Goal: Task Accomplishment & Management: Manage account settings

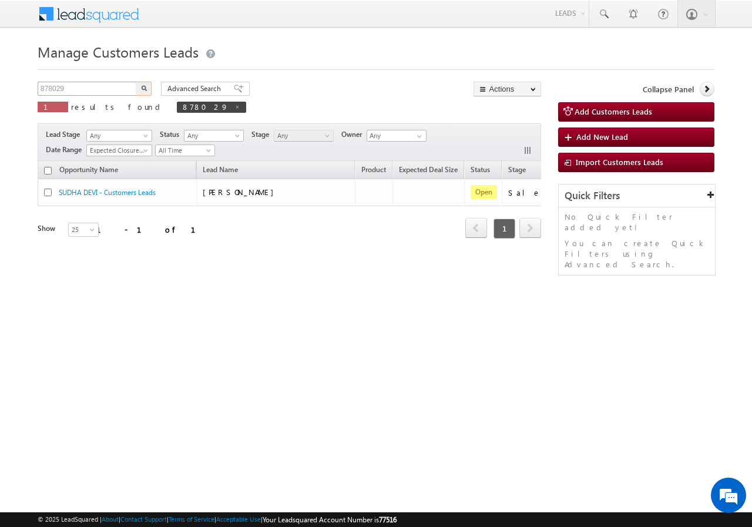
click at [84, 92] on input "878029" at bounding box center [88, 89] width 100 height 14
click at [111, 91] on input "878029" at bounding box center [88, 89] width 100 height 14
paste input "607"
type input "860729"
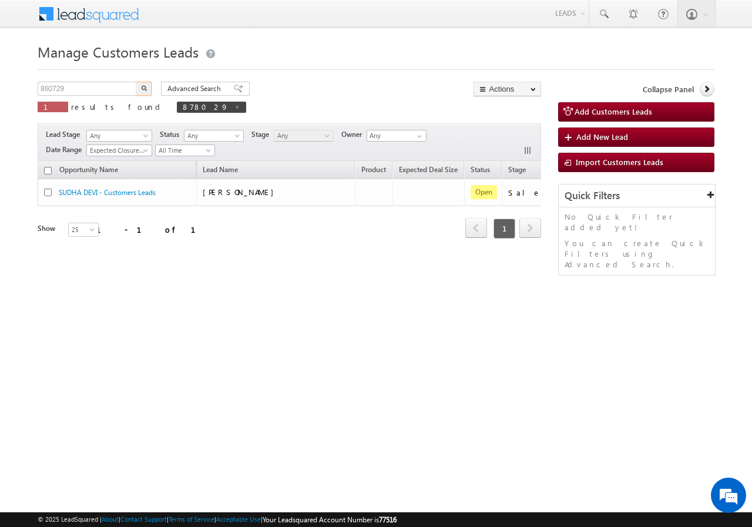
click at [148, 88] on button "button" at bounding box center [143, 89] width 15 height 14
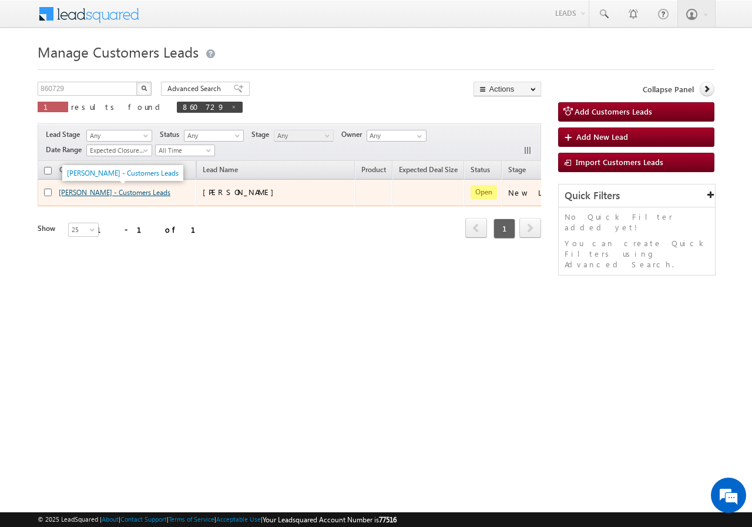
click at [93, 192] on link "[PERSON_NAME] - Customers Leads" at bounding box center [115, 192] width 112 height 9
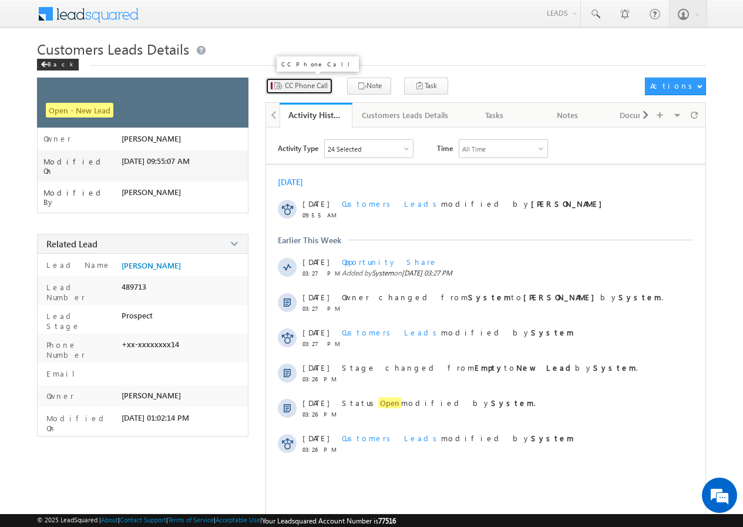
click at [300, 85] on span "CC Phone Call" at bounding box center [306, 86] width 43 height 11
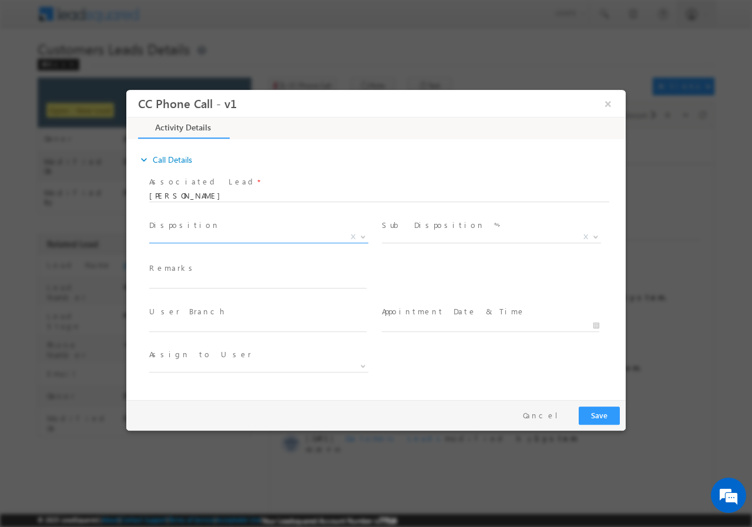
click at [212, 239] on span "X" at bounding box center [258, 237] width 219 height 12
click at [203, 237] on span "X" at bounding box center [258, 237] width 219 height 12
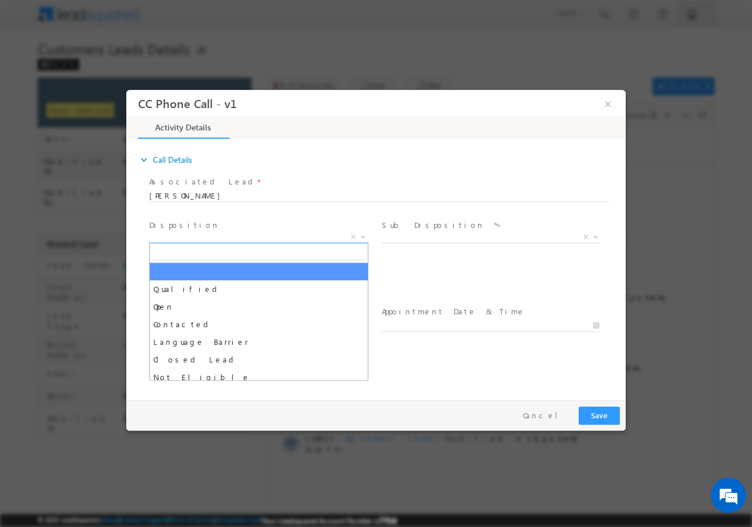
click at [189, 242] on span "Qualified Open Contacted Language Barrier Closed Lead Not Eligible X" at bounding box center [263, 239] width 228 height 14
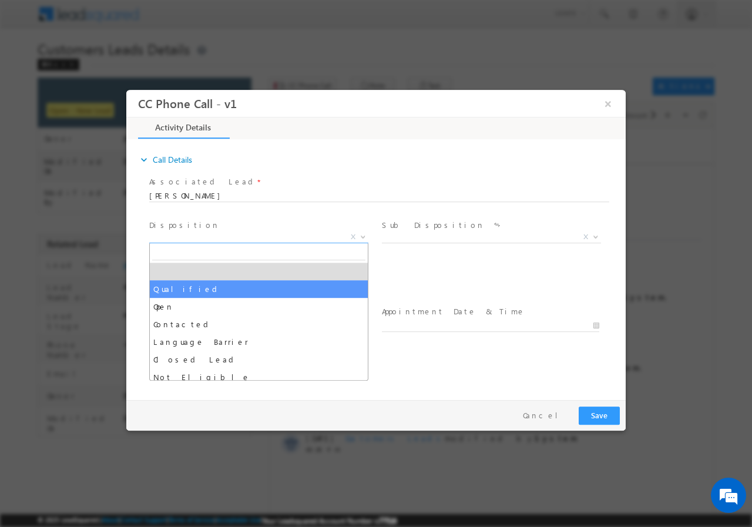
select select "Qualified"
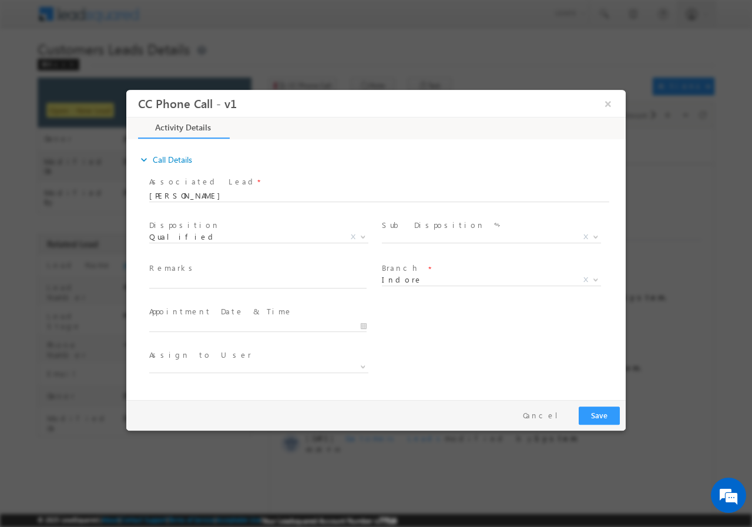
click at [197, 287] on span at bounding box center [263, 282] width 228 height 13
click at [217, 284] on input "text" at bounding box center [257, 282] width 217 height 12
paste input "860729//VB_Interested//BABULAL PAL//9977859714//BT+TOPUP// LOAN REQ-15L// SALAR…"
type input "860729//VB_Interested//BABULAL PAL//9977859714//BT+TOPUP// LOAN REQ-15L// SALAR…"
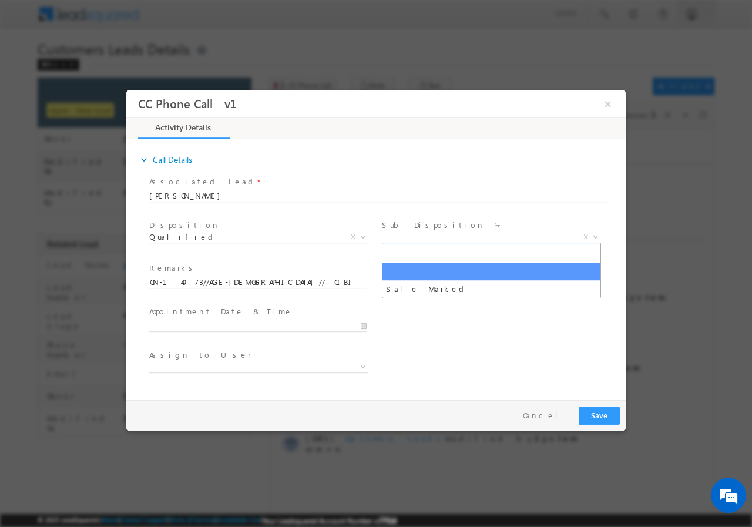
scroll to position [0, 0]
click at [411, 232] on span "X" at bounding box center [491, 237] width 219 height 12
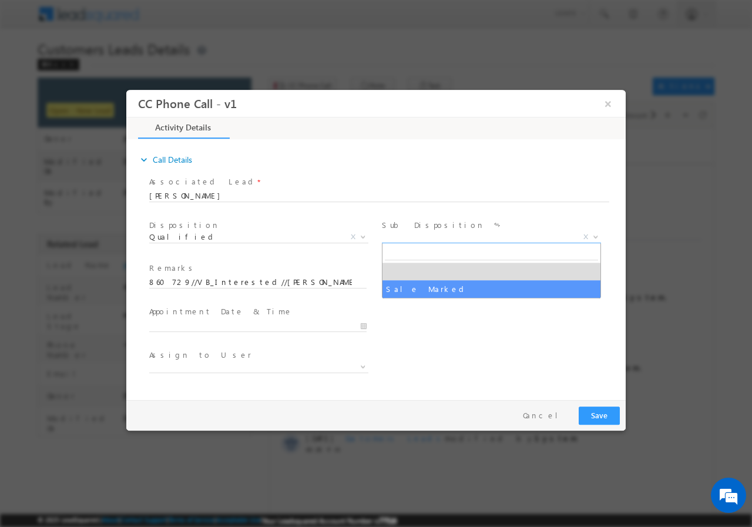
select select "Sale Marked"
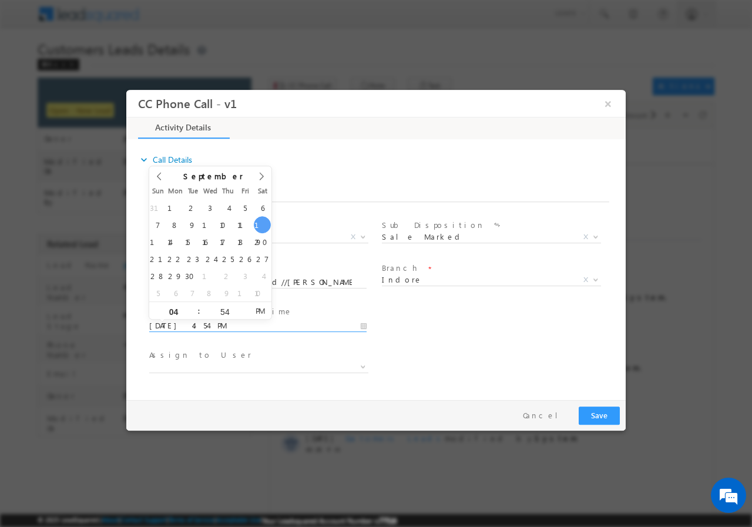
click at [367, 325] on input "09/13/2025 4:54 PM" at bounding box center [257, 326] width 217 height 12
type input "09/15/2025 5:54 PM"
type input "05"
click at [193, 305] on span at bounding box center [194, 305] width 8 height 9
type input "09/15/2025 6:54 PM"
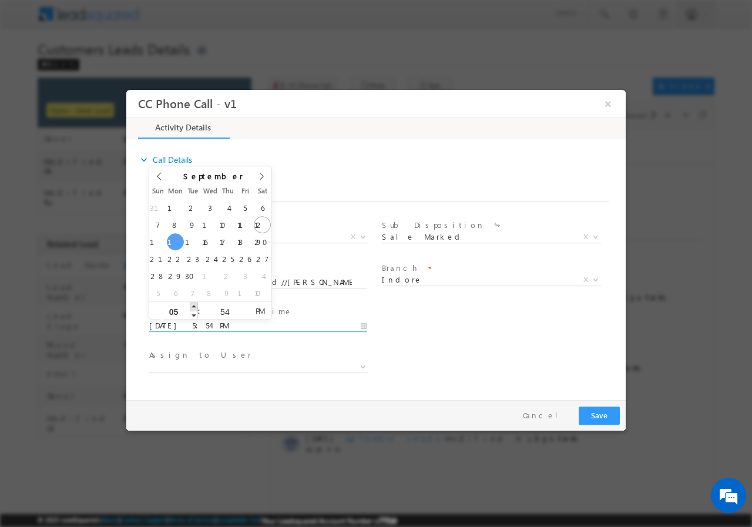
type input "06"
click at [193, 305] on span at bounding box center [194, 305] width 8 height 9
type input "09/15/2025 7:54 PM"
type input "07"
click at [193, 305] on span at bounding box center [194, 305] width 8 height 9
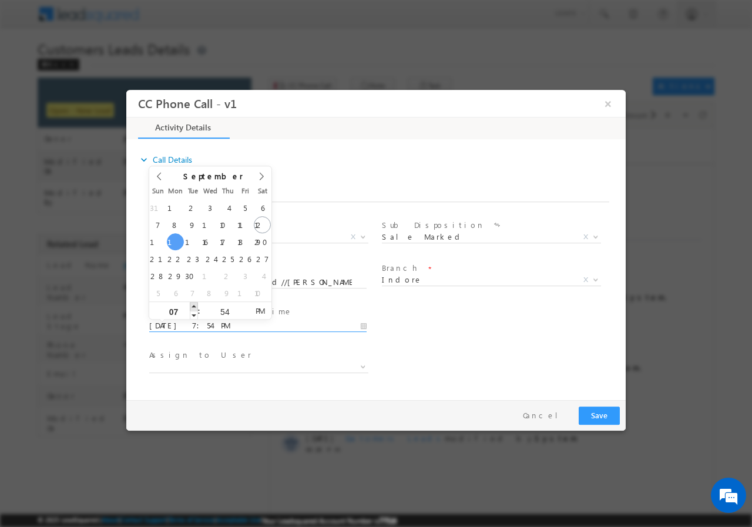
type input "09/15/2025 8:54 PM"
type input "08"
click at [193, 305] on span at bounding box center [194, 305] width 8 height 9
click at [222, 307] on input "54" at bounding box center [224, 311] width 49 height 8
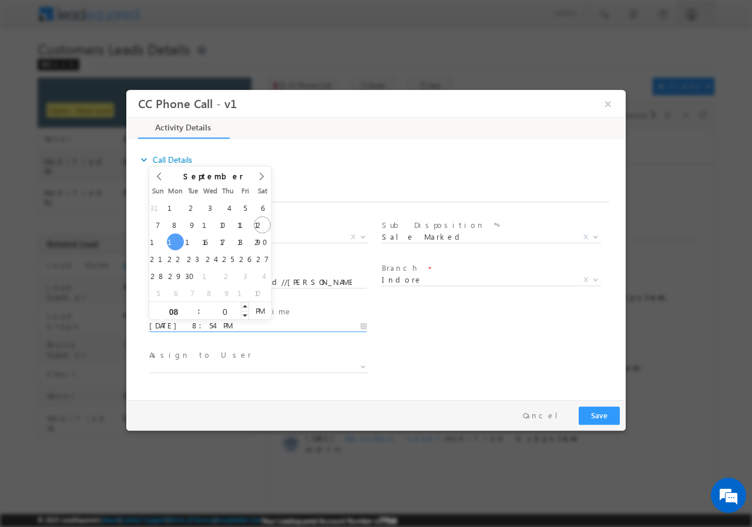
type input "00"
type input "09/15/2025 8:00 PM"
click at [511, 329] on div "User Branch * Appointment Date & Time * 09/15/2025 8:00 PM" at bounding box center [386, 324] width 479 height 43
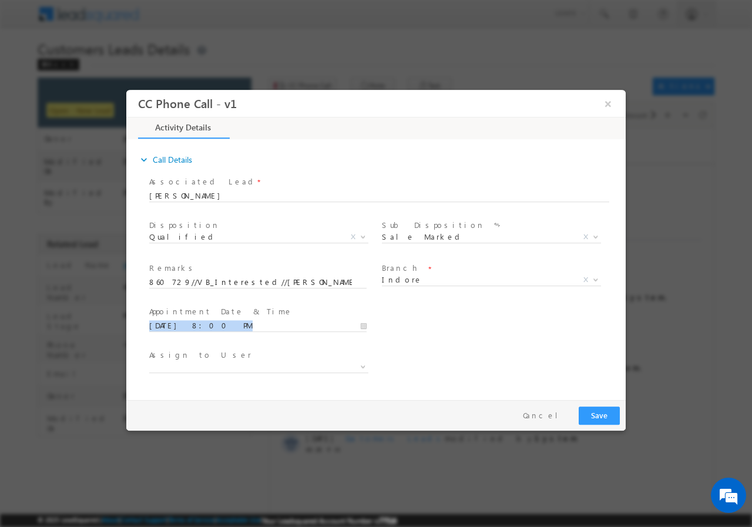
click at [511, 329] on div "User Branch * Appointment Date & Time * 09/15/2025 8:00 PM" at bounding box center [386, 324] width 479 height 43
click at [440, 341] on div "User Branch * Appointment Date & Time * 09/15/2025 8:00 PM" at bounding box center [386, 324] width 479 height 43
click at [400, 269] on label "Branch" at bounding box center [400, 267] width 37 height 11
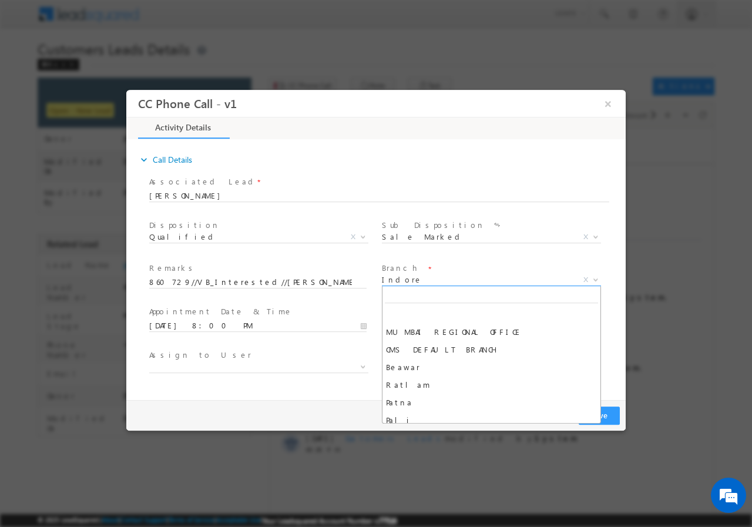
click at [398, 279] on span "Indore" at bounding box center [477, 279] width 191 height 11
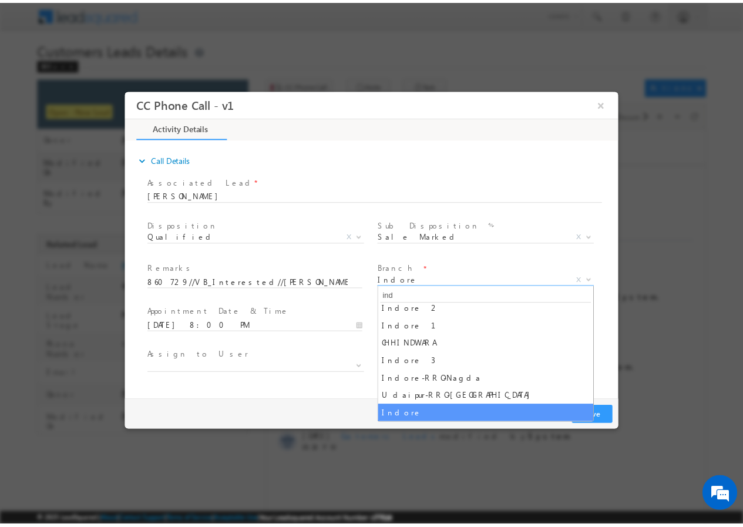
scroll to position [6, 0]
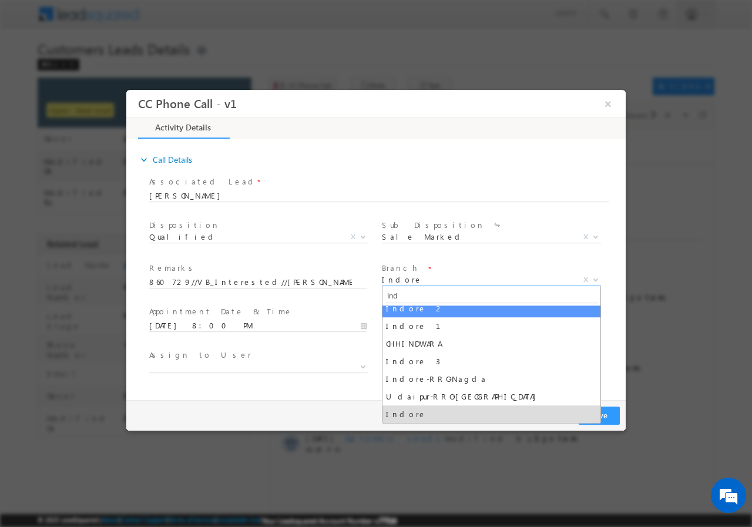
type input "ind"
select select "Indore 2"
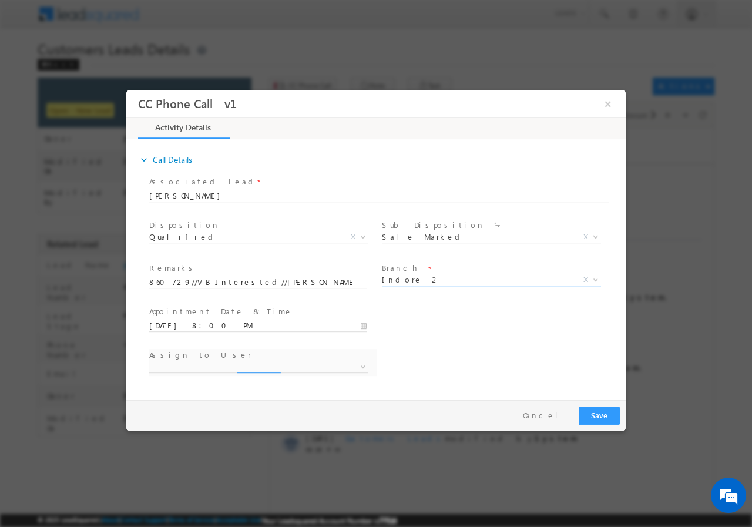
select select "anil.ahirwar@sgrlimited.in"
click at [263, 366] on span "anil.ahirwar@sgrlimited.in" at bounding box center [244, 366] width 191 height 11
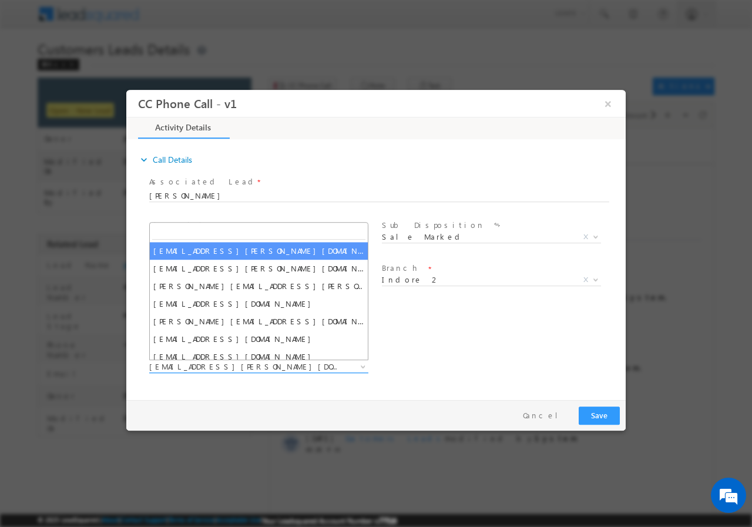
type input "[EMAIL_ADDRESS][DOMAIN_NAME]"
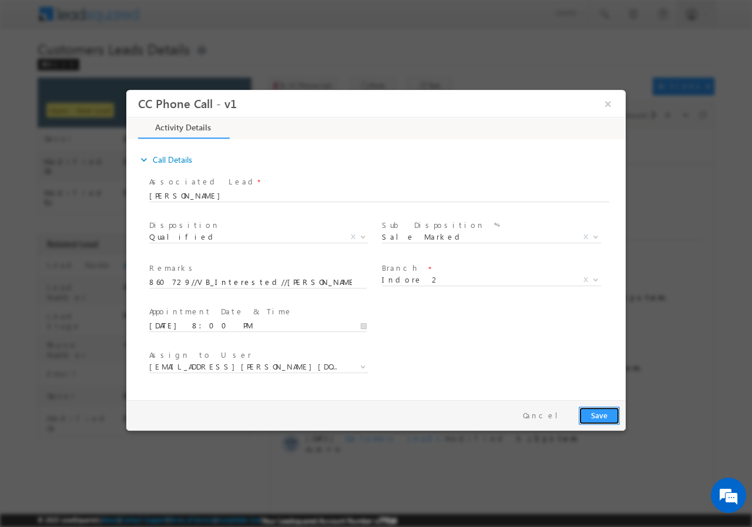
click at [594, 415] on button "Save" at bounding box center [599, 415] width 41 height 18
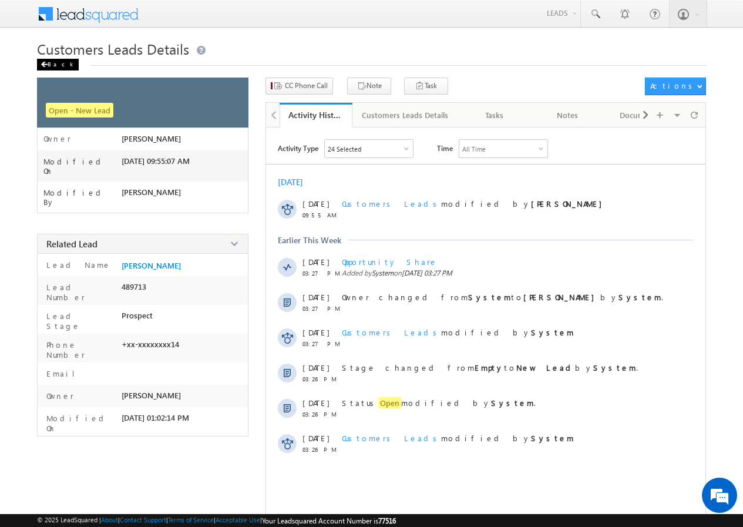
click at [58, 61] on div "Back" at bounding box center [58, 65] width 42 height 12
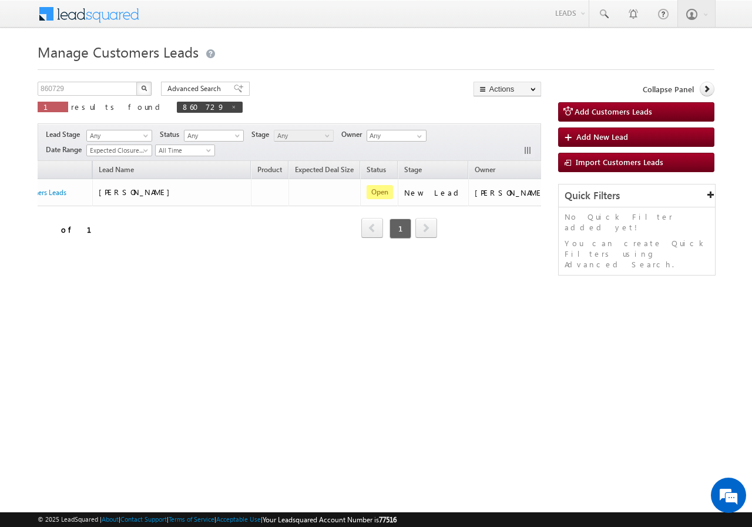
scroll to position [0, 117]
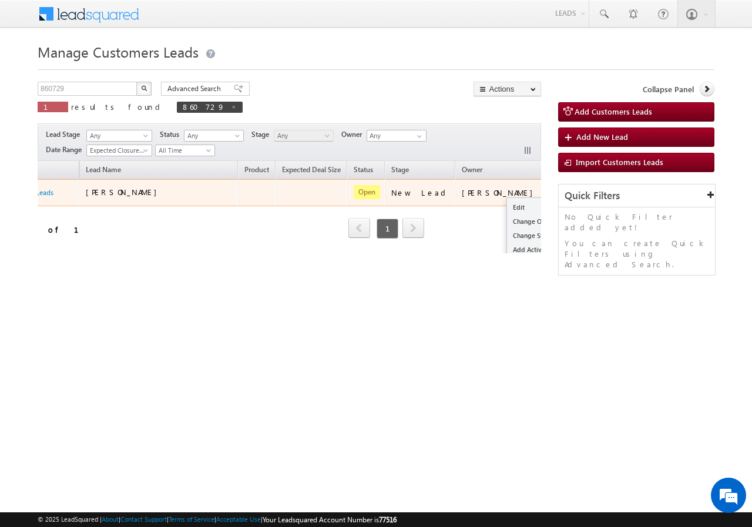
click at [554, 196] on button "button" at bounding box center [560, 192] width 12 height 12
click at [507, 206] on link "Edit" at bounding box center [536, 207] width 59 height 14
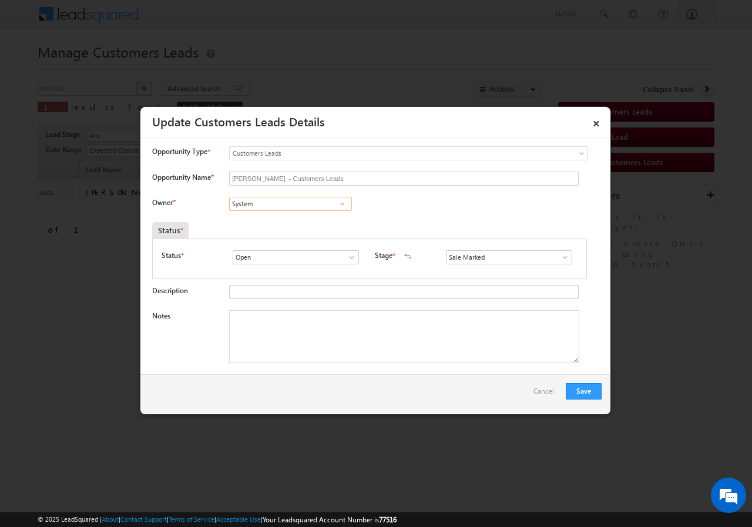
click at [277, 210] on input "System" at bounding box center [290, 204] width 123 height 14
click at [284, 326] on textarea "Notes" at bounding box center [404, 336] width 350 height 53
click at [283, 326] on textarea "Notes" at bounding box center [404, 336] width 350 height 53
click at [283, 201] on input "System" at bounding box center [290, 204] width 123 height 14
paste input "[EMAIL_ADDRESS][DOMAIN_NAME]"
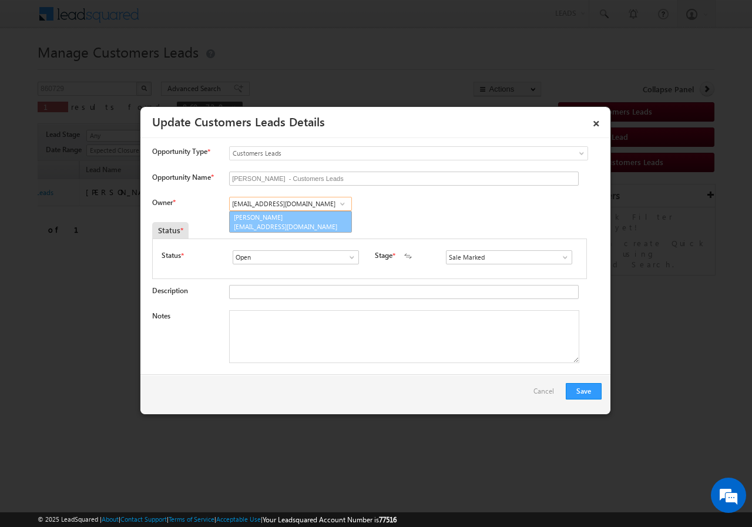
click at [267, 222] on link "[PERSON_NAME] [PERSON_NAME][EMAIL_ADDRESS][DOMAIN_NAME]" at bounding box center [290, 222] width 123 height 22
type input "[PERSON_NAME]"
click at [292, 335] on textarea "Notes" at bounding box center [404, 336] width 350 height 53
paste textarea "860729//VB_Interested//[PERSON_NAME]//9977859714//BT+TOPUP// LOAN REQ-15L// SAL…"
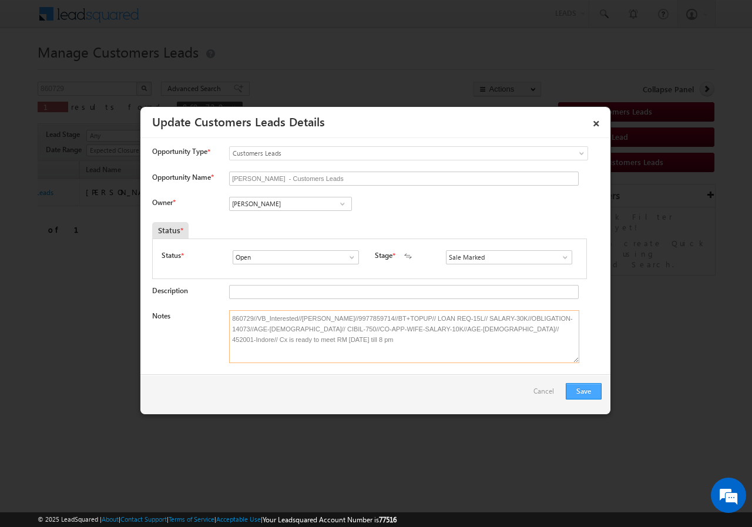
type textarea "860729//VB_Interested//[PERSON_NAME]//9977859714//BT+TOPUP// LOAN REQ-15L// SAL…"
click at [589, 394] on button "Save" at bounding box center [584, 391] width 36 height 16
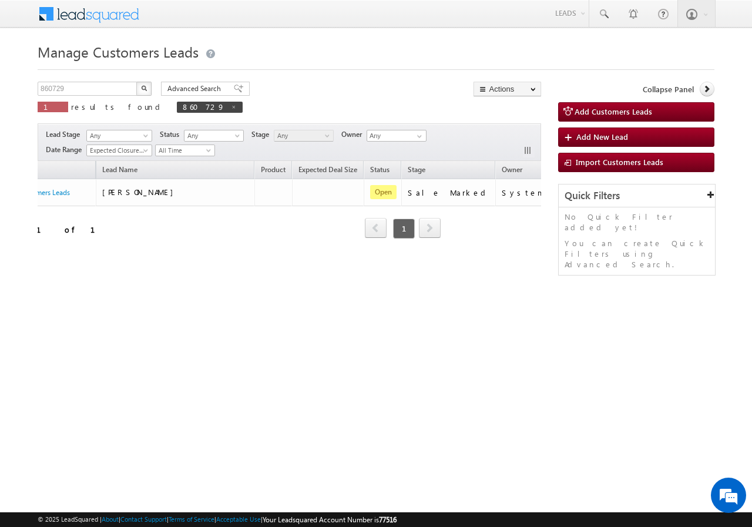
scroll to position [0, 0]
